Goal: Check status

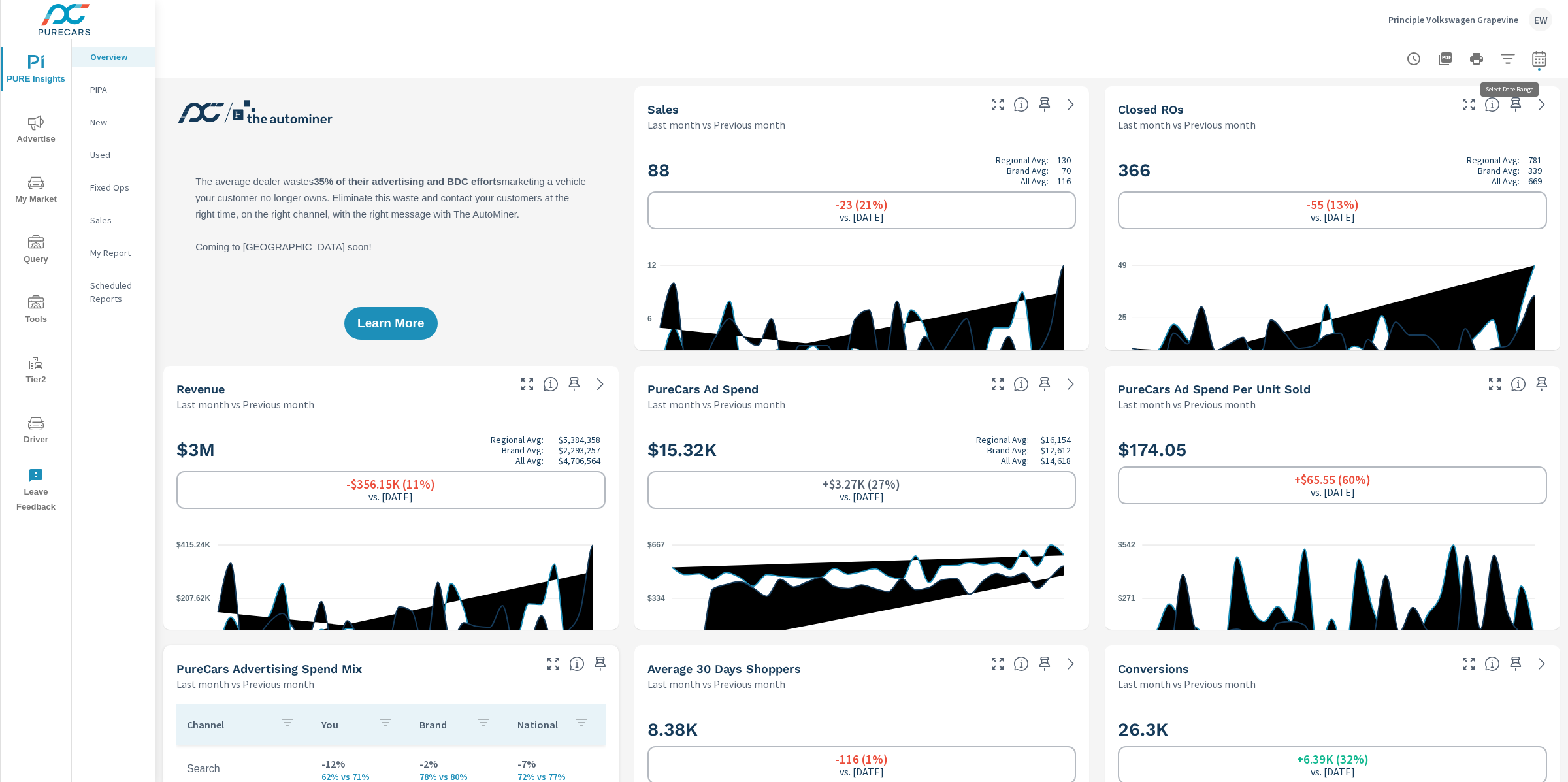
click at [1531, 59] on icon "button" at bounding box center [1538, 58] width 16 height 16
select select "Last month"
select select "Previous month"
click at [1506, 175] on icon "button" at bounding box center [1508, 171] width 16 height 16
click at [1403, 193] on span "Apply" at bounding box center [1393, 186] width 53 height 12
